Goal: Navigation & Orientation: Find specific page/section

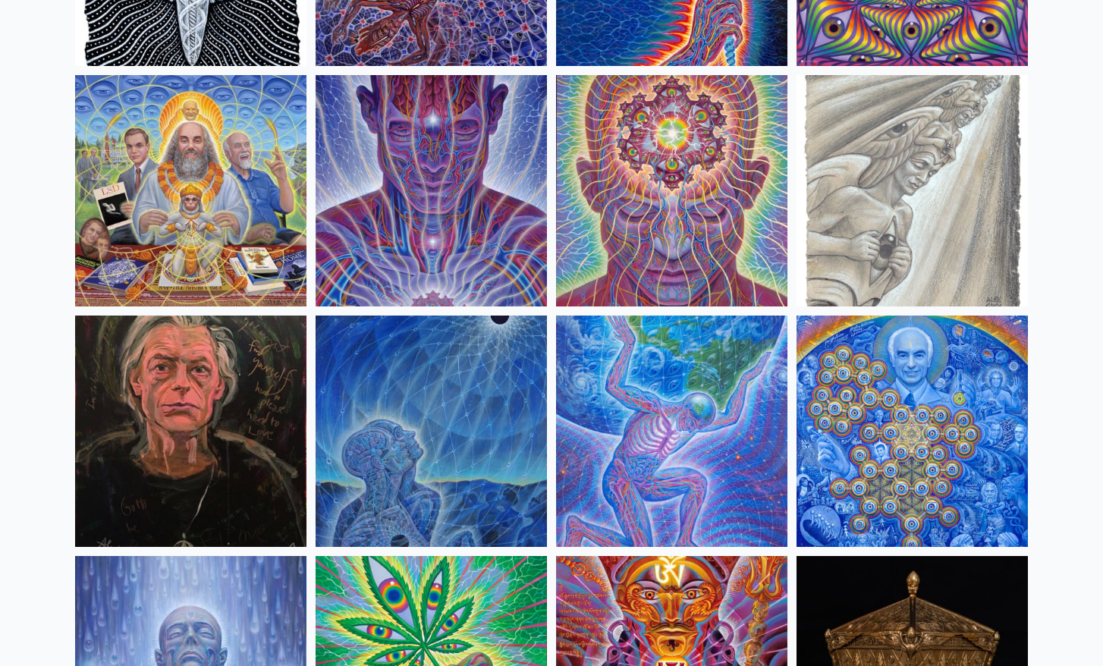
scroll to position [1783, 0]
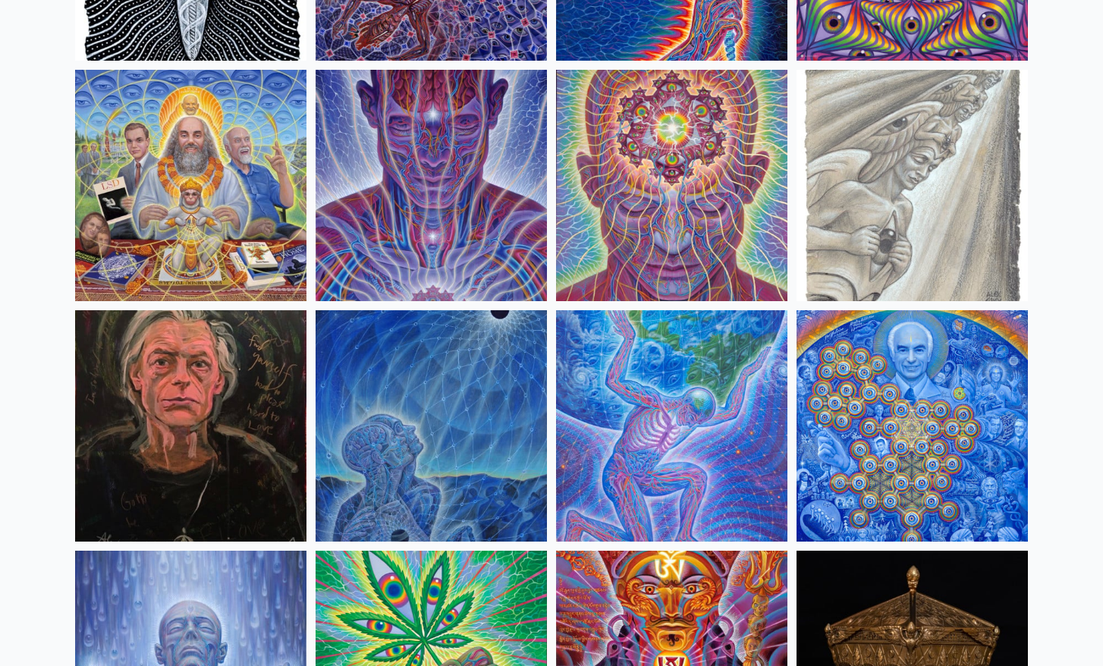
click at [670, 209] on img at bounding box center [671, 185] width 231 height 231
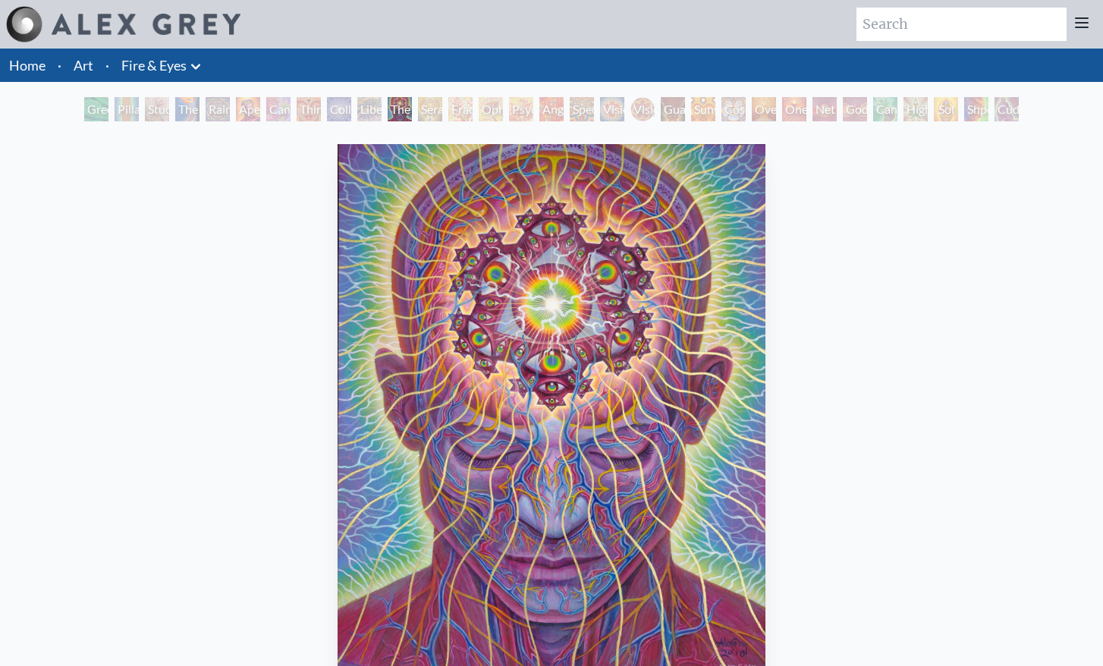
click at [83, 64] on link "Art" at bounding box center [84, 65] width 20 height 21
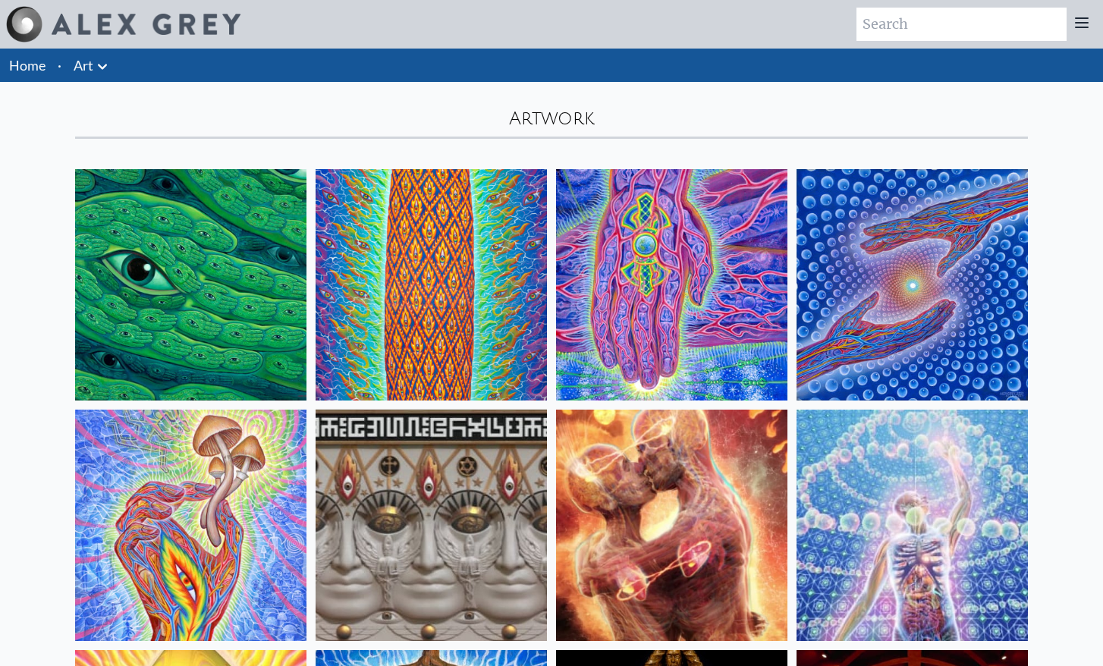
click at [20, 61] on link "Home" at bounding box center [27, 65] width 36 height 17
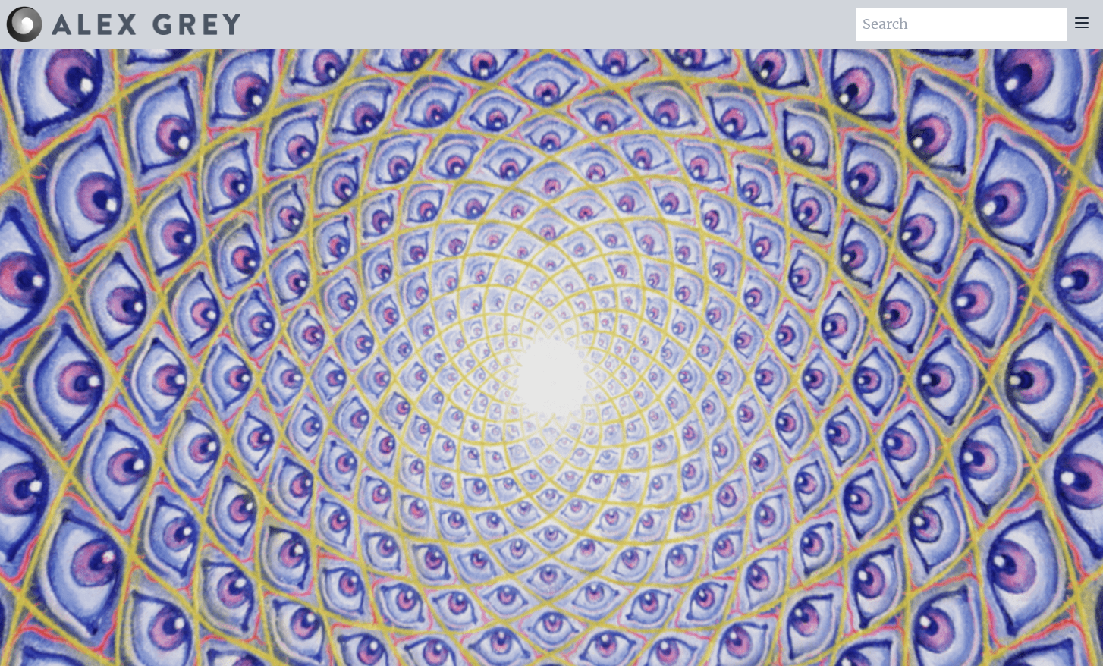
click at [1080, 26] on icon at bounding box center [1082, 23] width 18 height 18
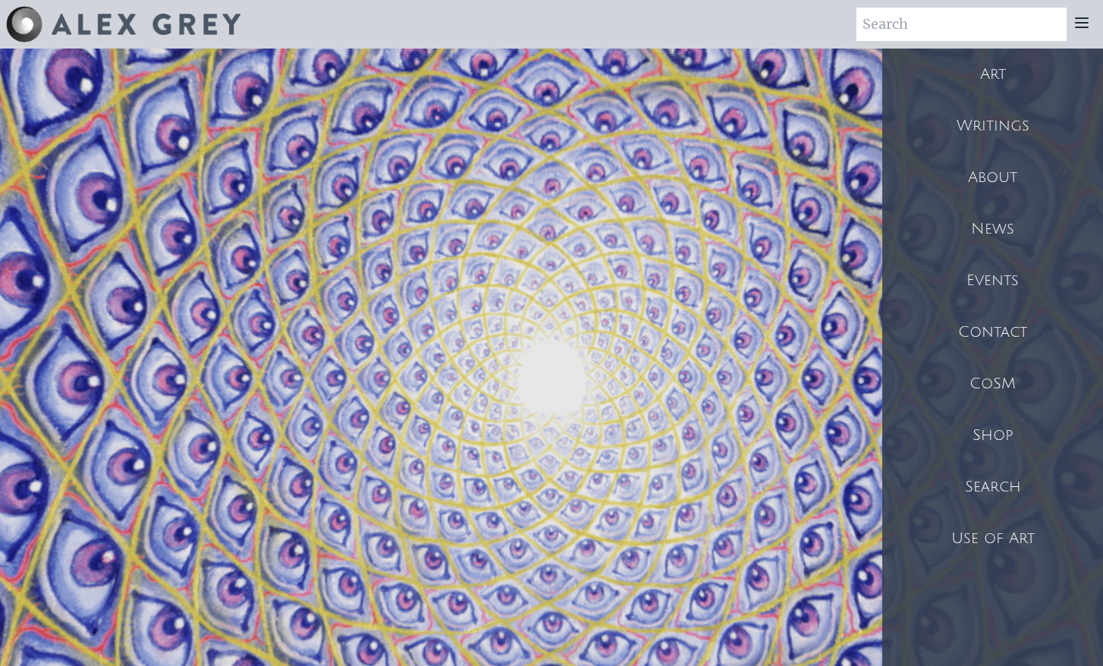
click at [1013, 429] on div "Shop" at bounding box center [992, 436] width 221 height 52
